Goal: Find specific page/section: Find specific page/section

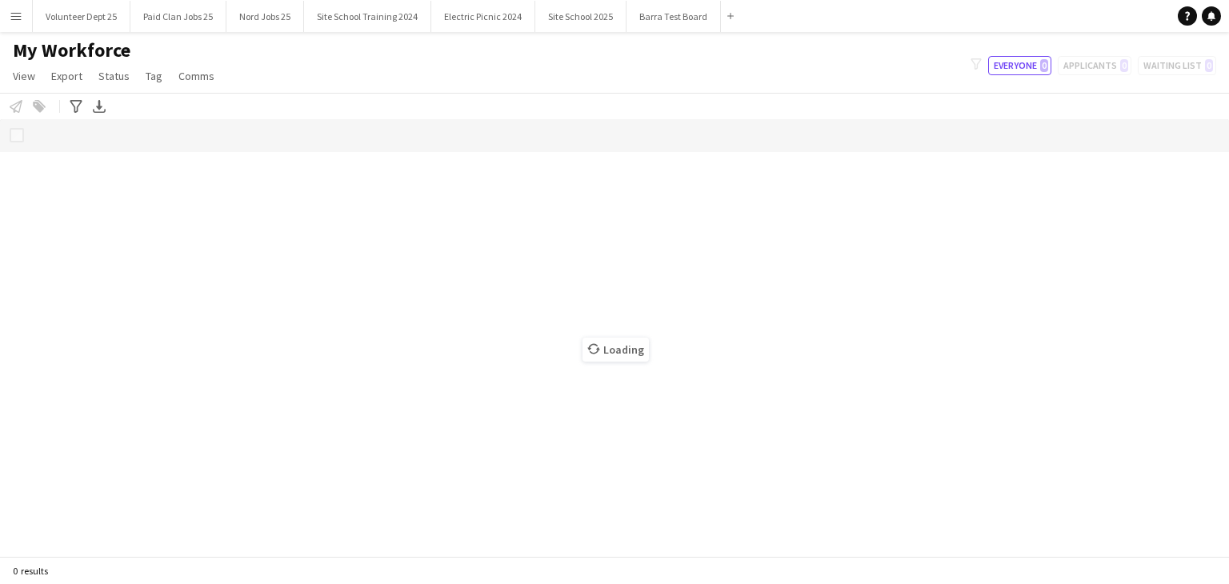
click at [695, 307] on div "Loading" at bounding box center [614, 337] width 1229 height 437
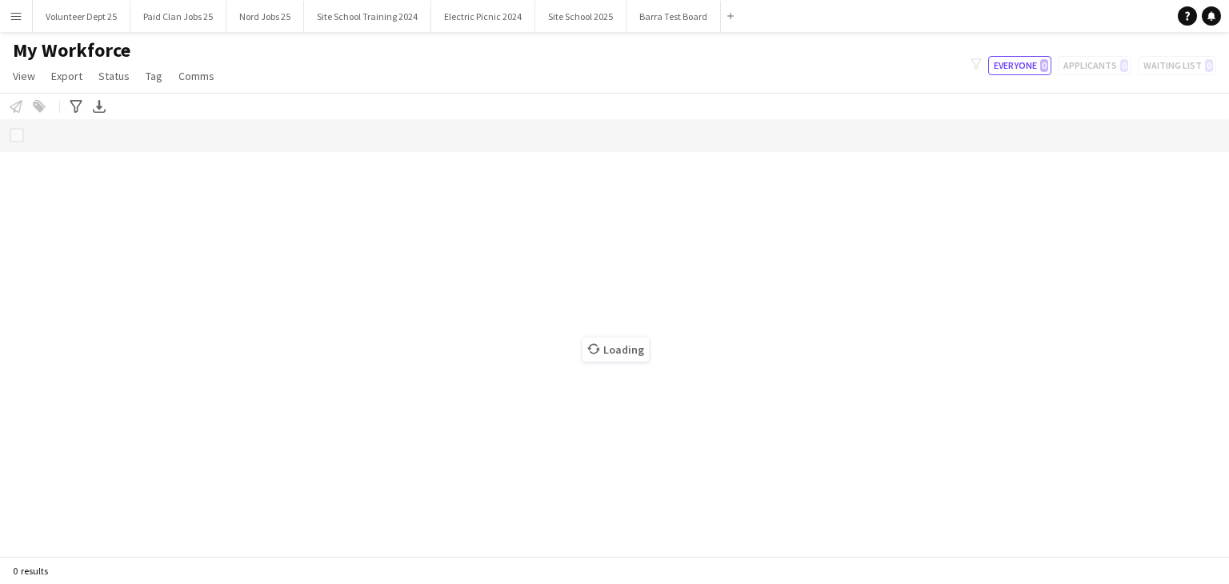
click at [695, 307] on div "Loading" at bounding box center [614, 337] width 1229 height 437
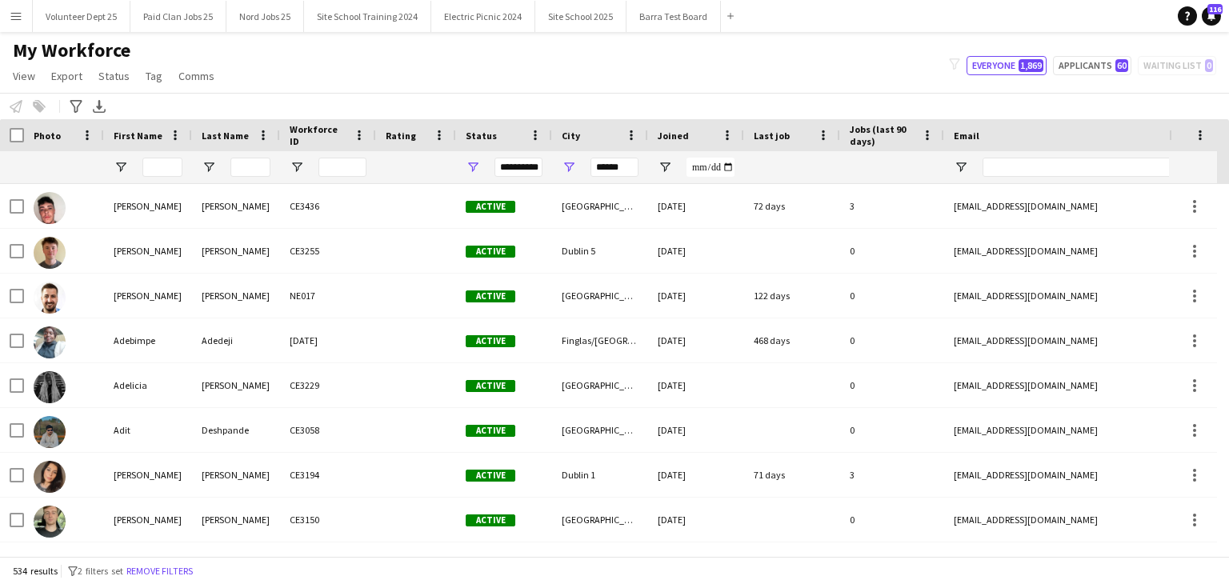
click at [675, 57] on div "My Workforce View Views Default view New view Update view Delete view Edit name…" at bounding box center [614, 65] width 1229 height 54
